Goal: Check status: Check status

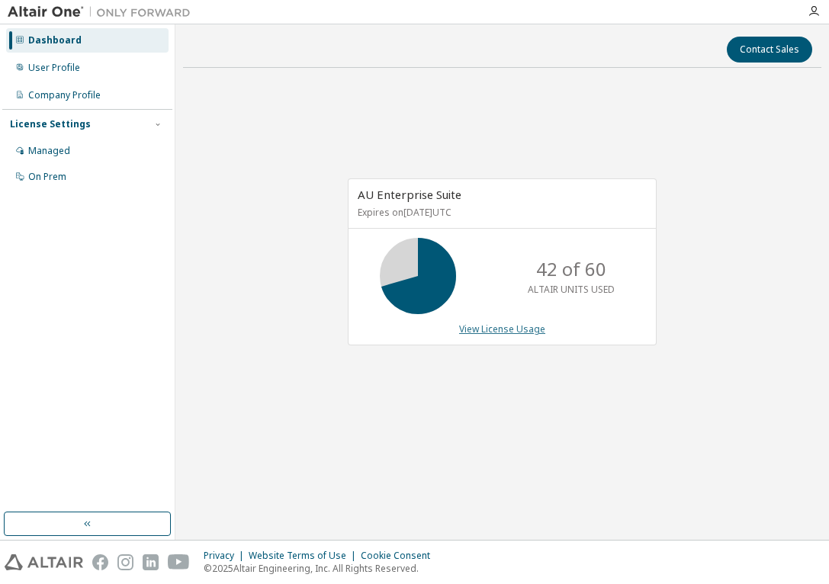
click at [515, 332] on link "View License Usage" at bounding box center [502, 329] width 86 height 13
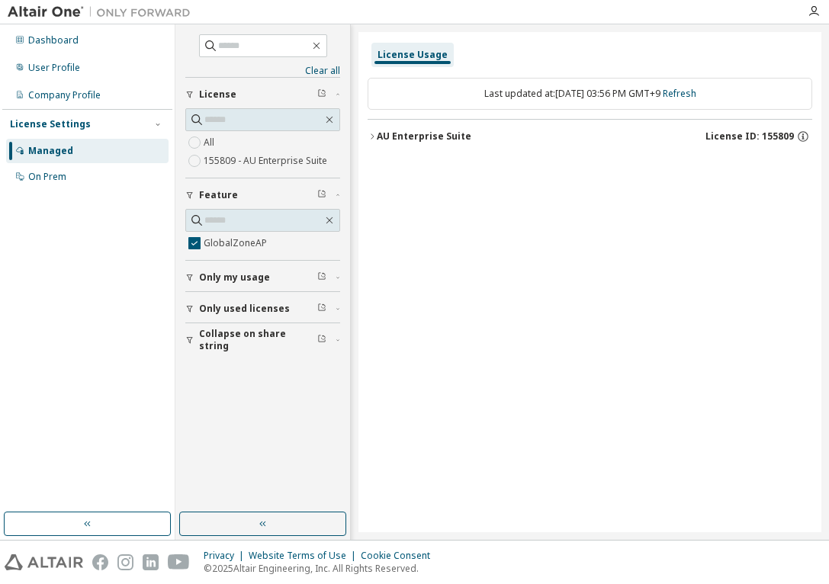
click at [368, 135] on icon "button" at bounding box center [372, 136] width 9 height 9
click at [382, 169] on icon "button" at bounding box center [385, 167] width 9 height 9
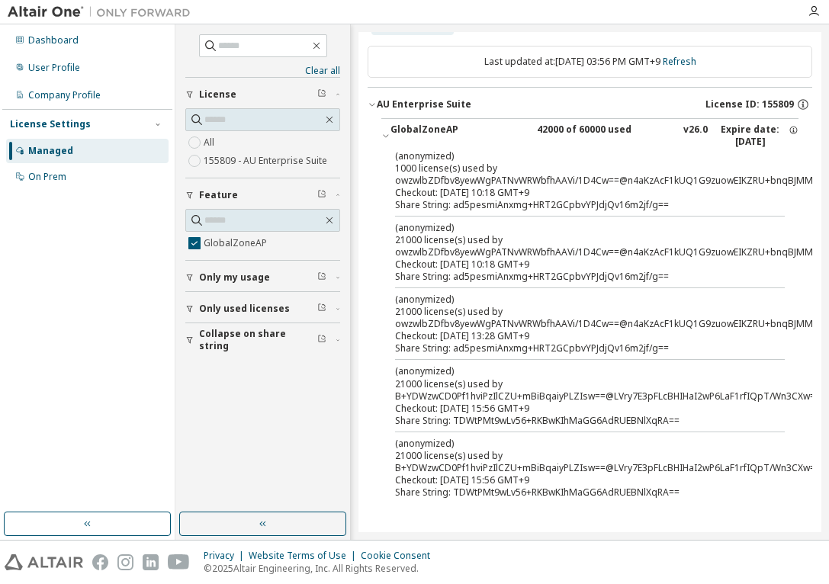
scroll to position [56, 0]
click at [66, 45] on div "Dashboard" at bounding box center [53, 40] width 50 height 12
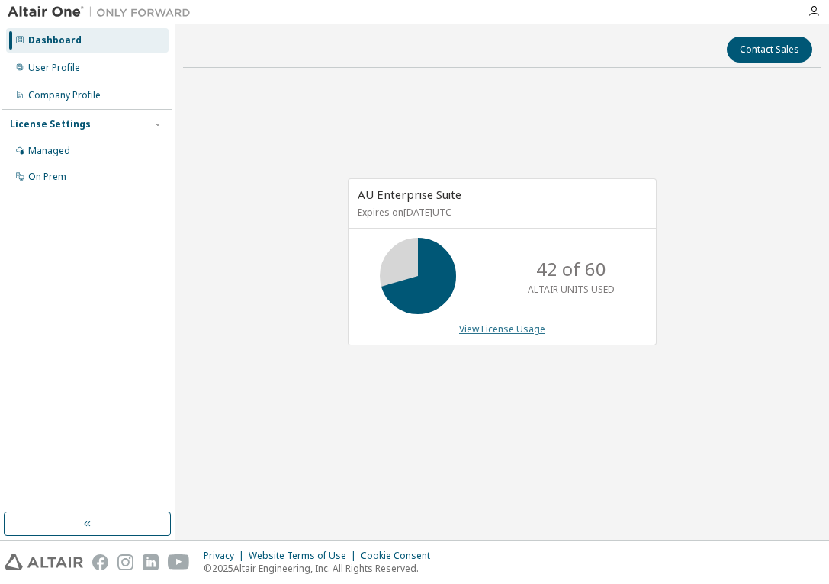
click at [518, 331] on link "View License Usage" at bounding box center [502, 329] width 86 height 13
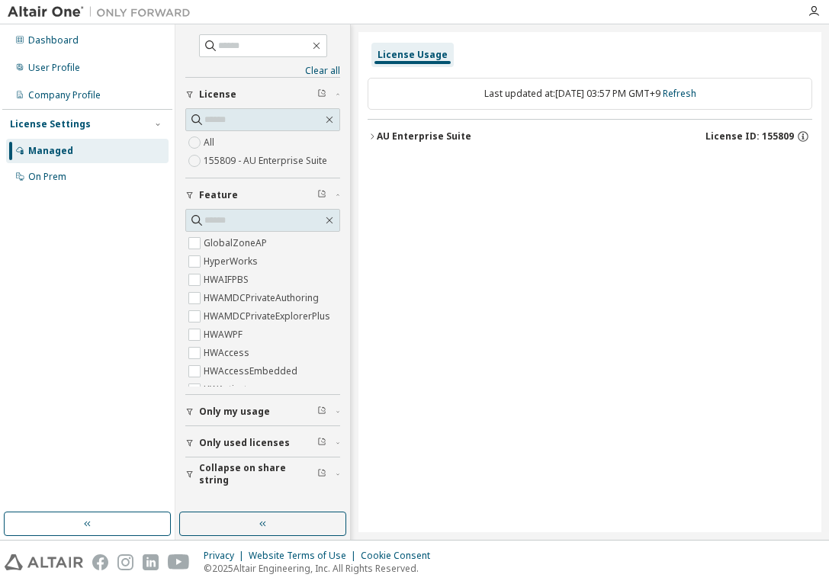
click at [372, 136] on icon "button" at bounding box center [372, 136] width 9 height 9
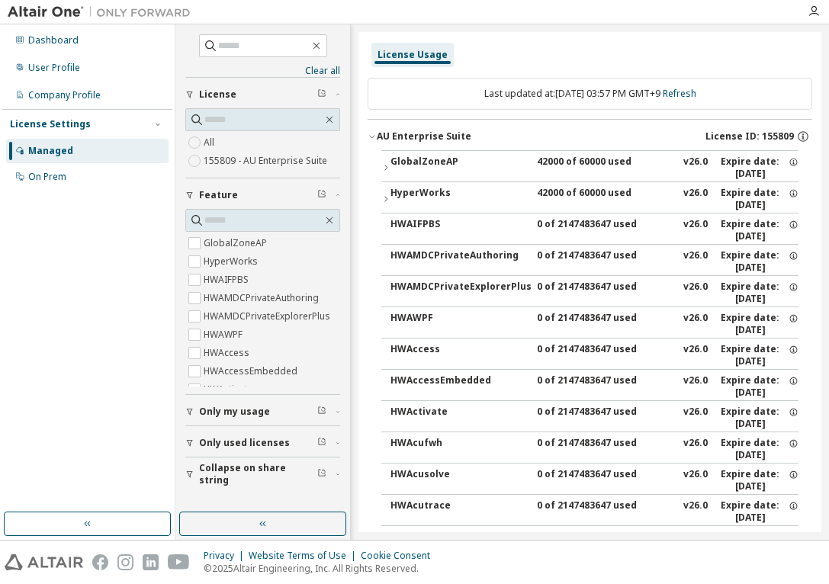
click at [387, 198] on icon "button" at bounding box center [385, 198] width 9 height 9
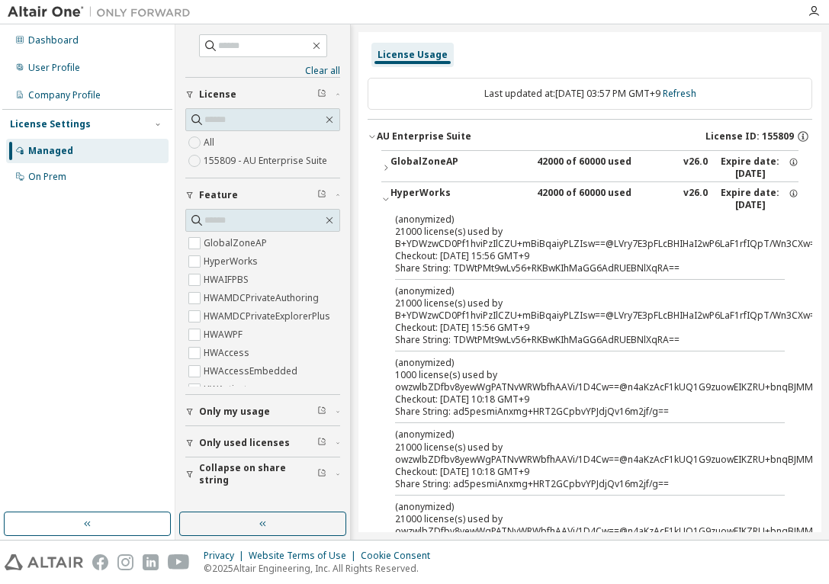
click at [236, 159] on label "155809 - AU Enterprise Suite" at bounding box center [267, 161] width 127 height 18
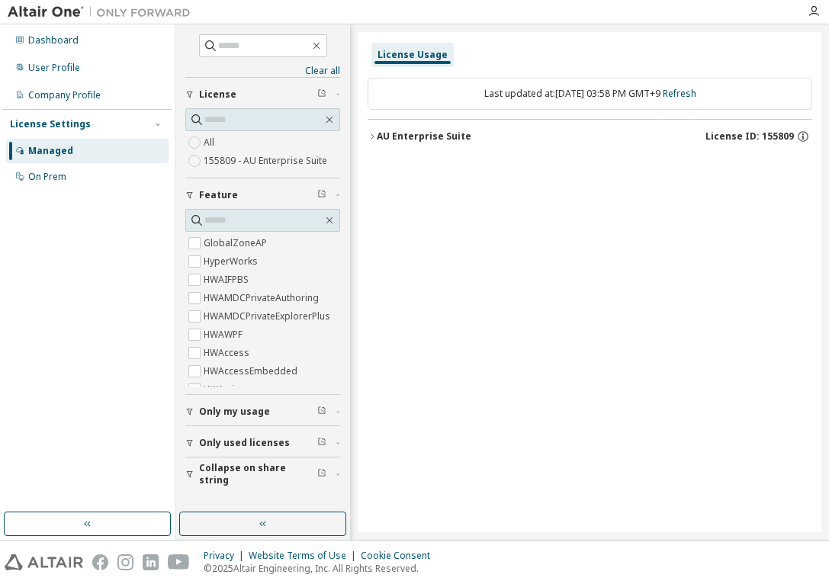
click at [372, 135] on icon "button" at bounding box center [372, 135] width 3 height 5
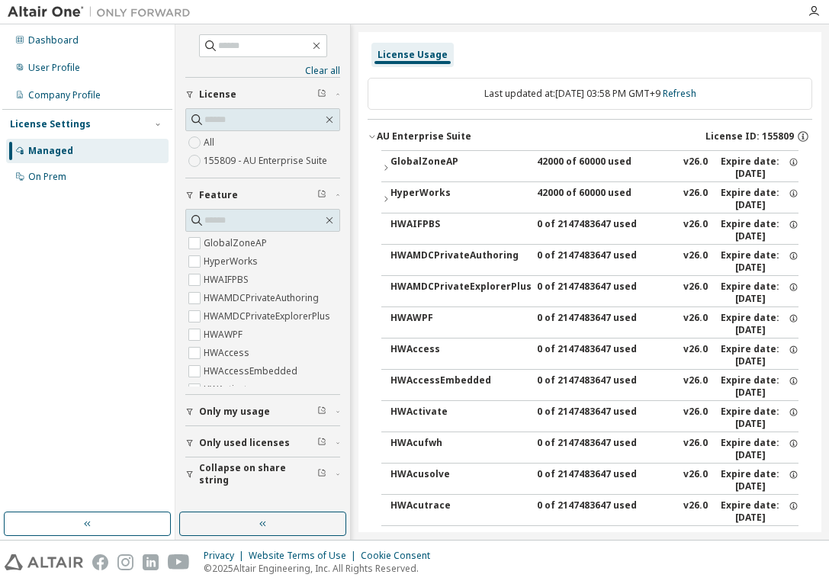
click at [382, 193] on button "HyperWorks 42000 of 60000 used v26.0 Expire date: [DATE]" at bounding box center [589, 199] width 417 height 34
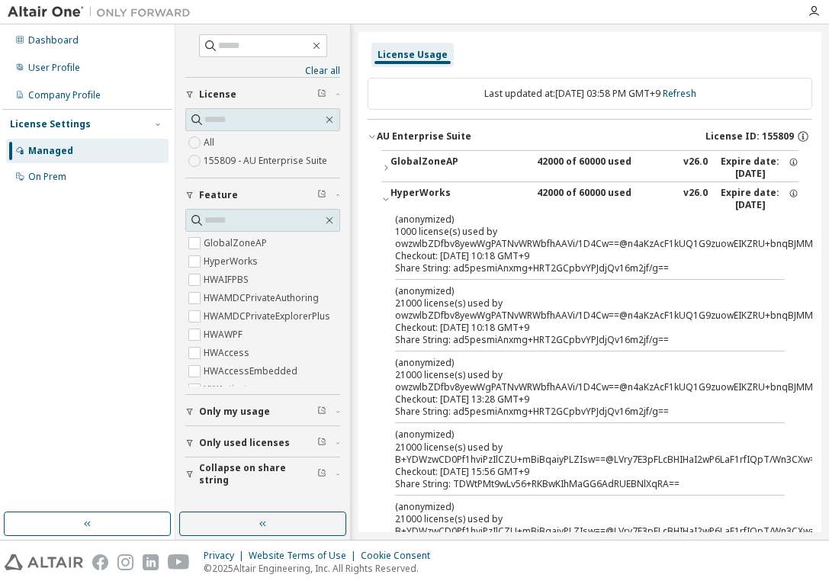
click at [384, 203] on icon "button" at bounding box center [385, 198] width 9 height 9
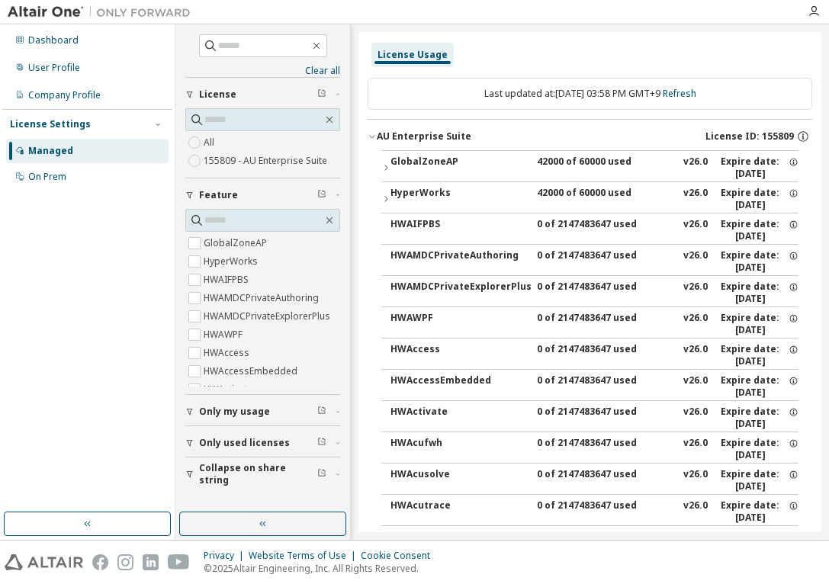
click at [383, 166] on icon "button" at bounding box center [385, 167] width 9 height 9
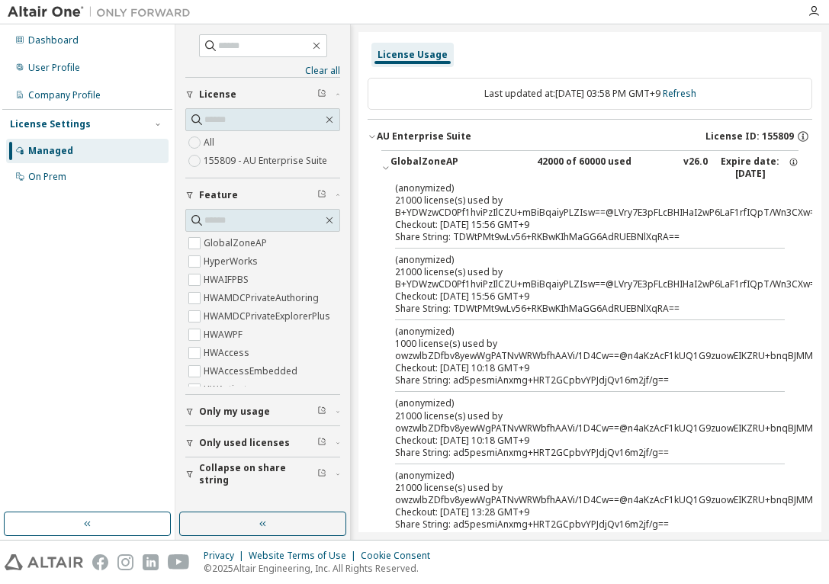
click at [215, 143] on label "All" at bounding box center [211, 142] width 14 height 18
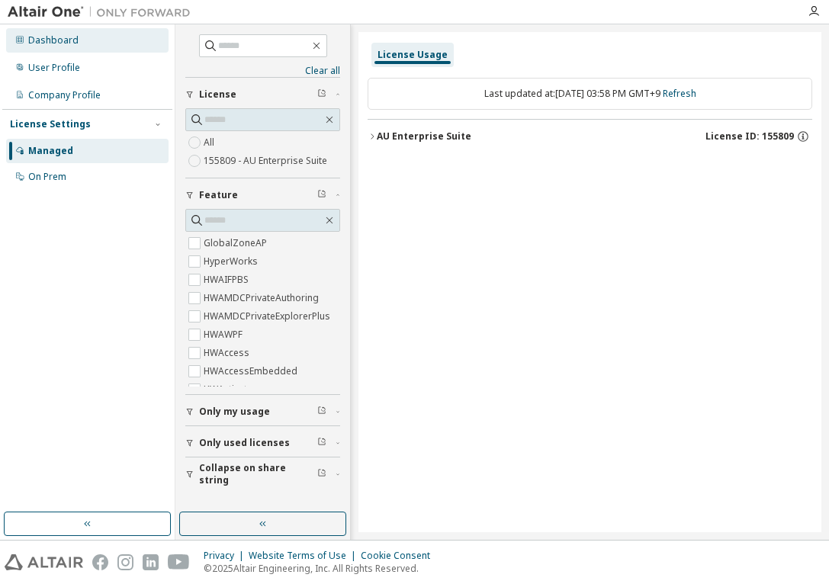
click at [51, 36] on div "Dashboard" at bounding box center [53, 40] width 50 height 12
